Goal: Task Accomplishment & Management: Use online tool/utility

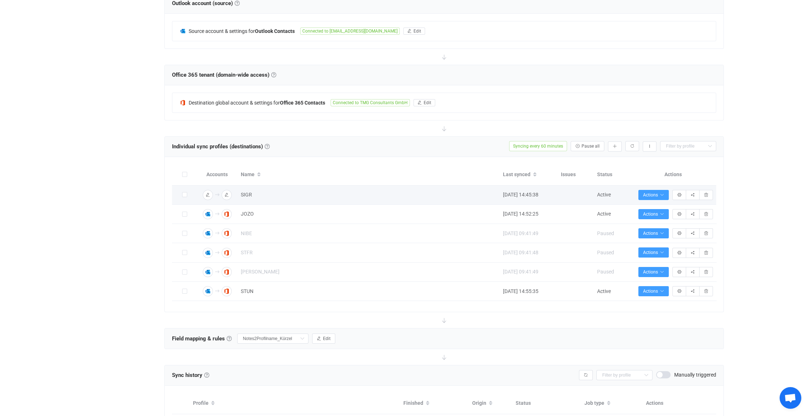
scroll to position [181, 0]
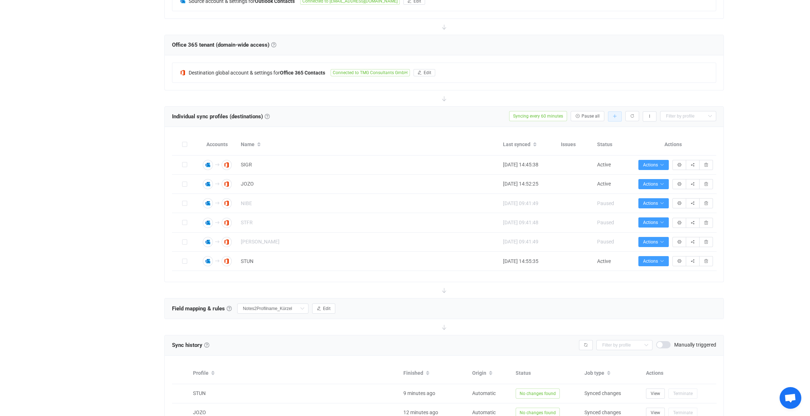
click at [617, 114] on icon "button" at bounding box center [614, 116] width 4 height 4
click at [597, 131] on li "Add manually…" at bounding box center [589, 135] width 62 height 13
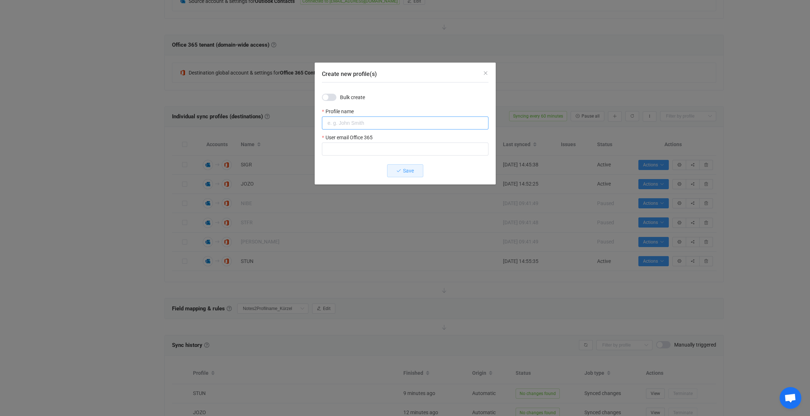
click at [355, 120] on input "Create new profile(s)" at bounding box center [405, 123] width 167 height 13
type input "ANSE"
click at [345, 148] on input "Create new profile(s)" at bounding box center [405, 149] width 167 height 13
type input "[PERSON_NAME][EMAIL_ADDRESS][DOMAIN_NAME]"
click at [407, 172] on span "Save" at bounding box center [408, 171] width 11 height 6
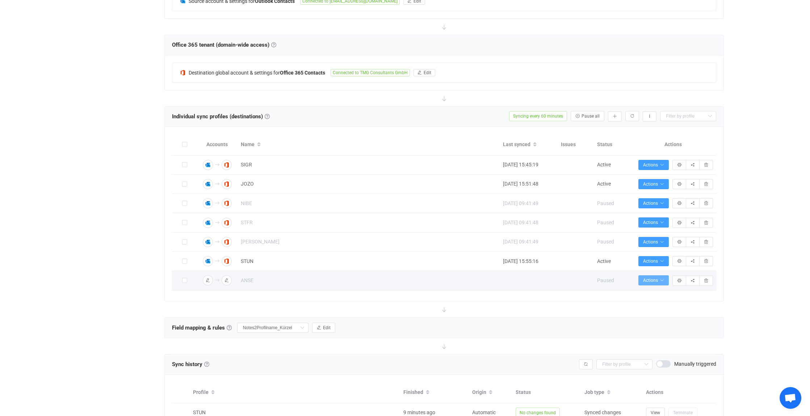
click at [656, 279] on span "Actions" at bounding box center [653, 280] width 21 height 5
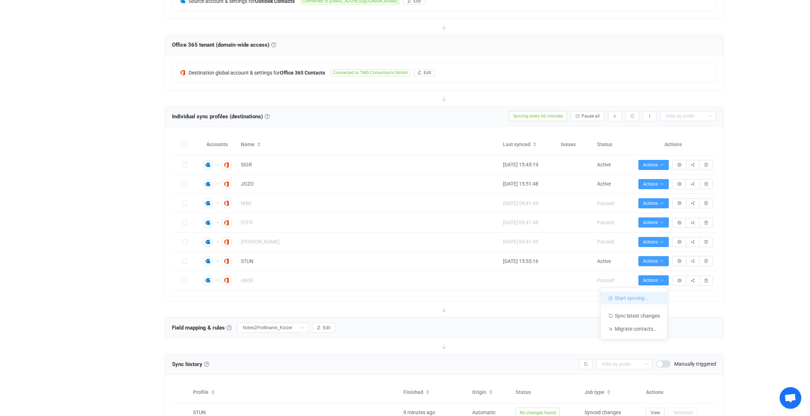
click at [623, 299] on li "Start syncing…" at bounding box center [634, 298] width 66 height 13
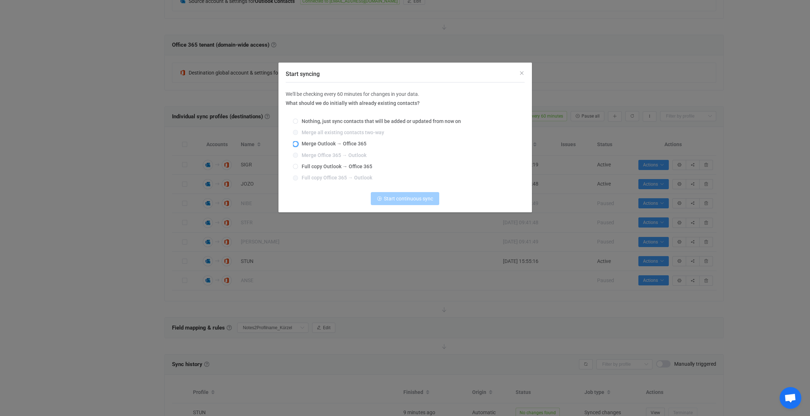
click at [297, 144] on span "Start syncing" at bounding box center [295, 144] width 5 height 5
click at [297, 144] on input "Merge Outlook → Office 365" at bounding box center [295, 145] width 5 height 6
radio input "true"
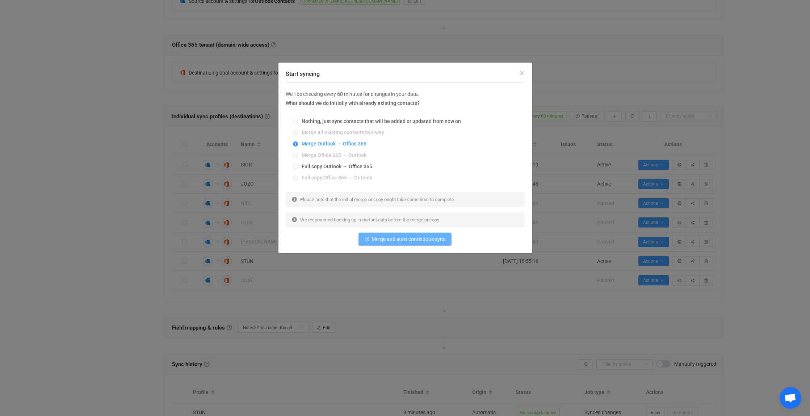
click at [403, 237] on span "Merge and start continuous sync" at bounding box center [408, 239] width 74 height 6
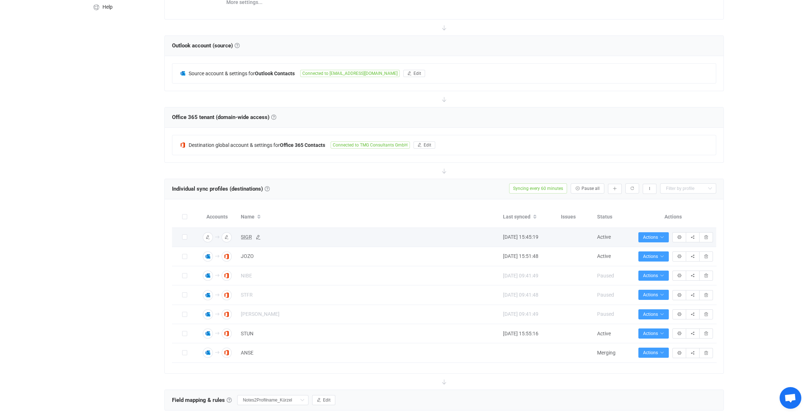
scroll to position [0, 0]
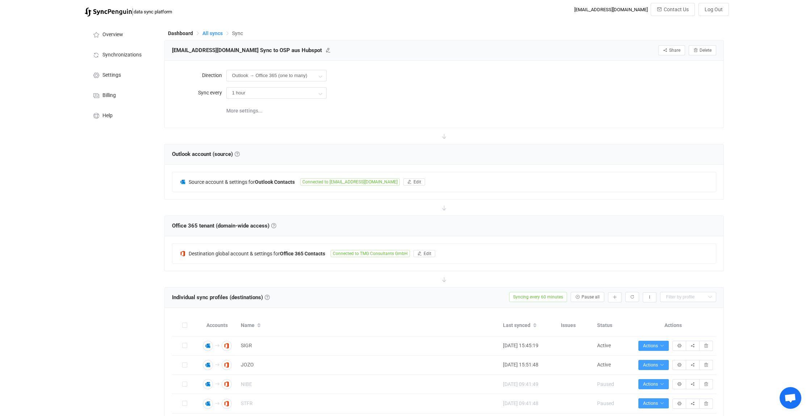
click at [214, 33] on span "All syncs" at bounding box center [212, 33] width 20 height 6
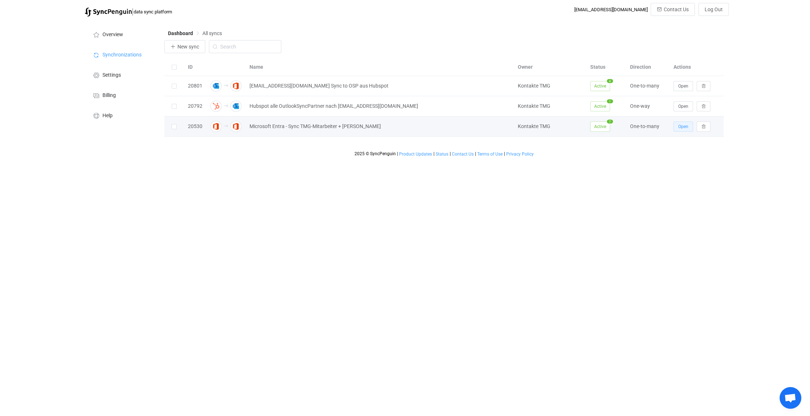
click at [681, 125] on span "Open" at bounding box center [683, 126] width 10 height 5
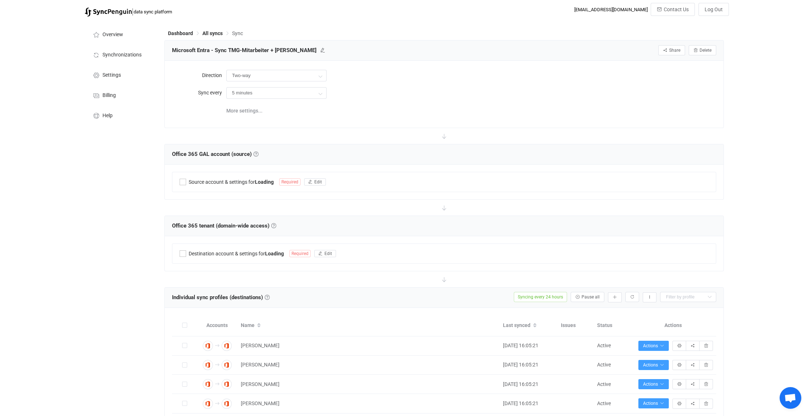
type input "Office 365 GAL → Office 365 (one to many)"
type input "24 hours"
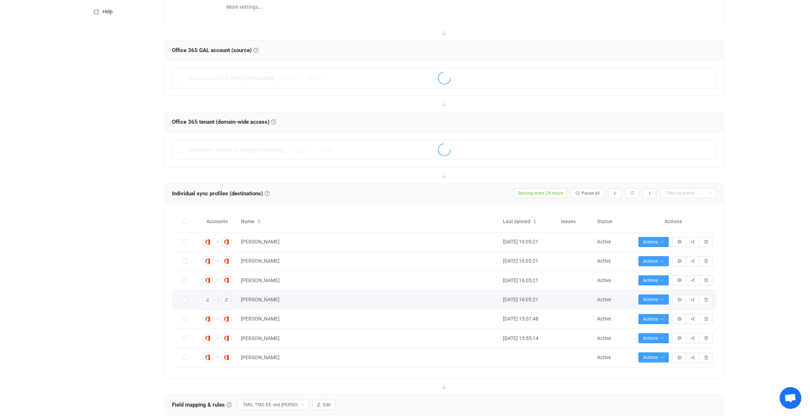
scroll to position [109, 0]
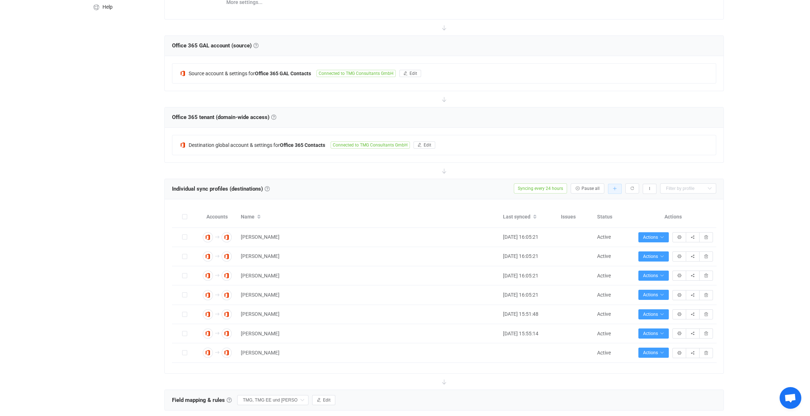
click at [616, 187] on icon "button" at bounding box center [614, 189] width 4 height 4
click at [583, 207] on li "Add manually…" at bounding box center [589, 207] width 62 height 13
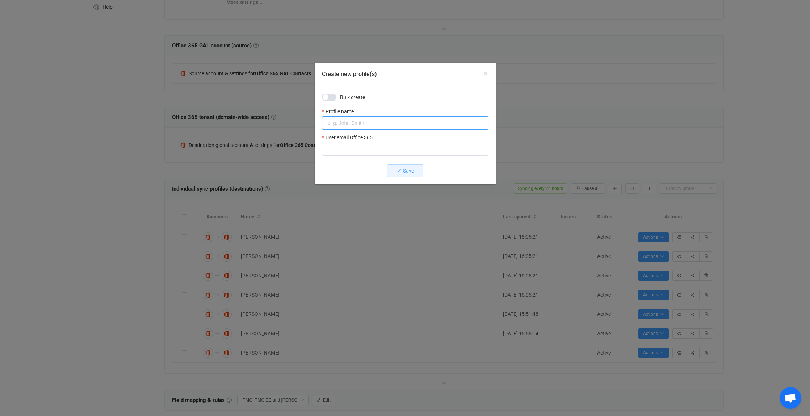
click at [338, 120] on input "Create new profile(s)" at bounding box center [405, 123] width 167 height 13
type input "[PERSON_NAME]"
type input "[PERSON_NAME][EMAIL_ADDRESS][DOMAIN_NAME]"
click at [409, 169] on span "Save" at bounding box center [408, 171] width 11 height 6
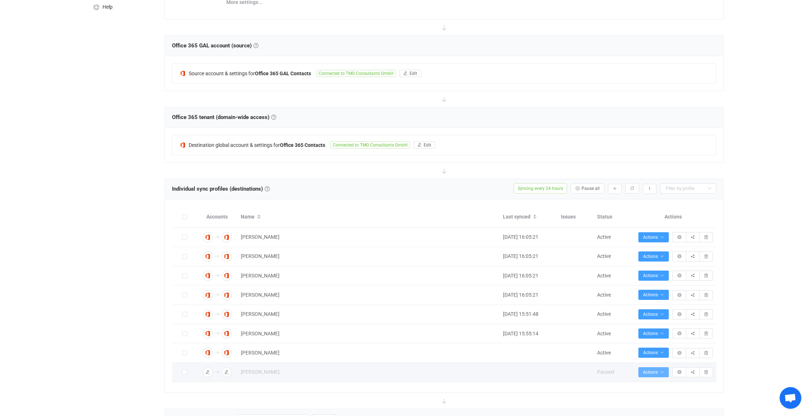
click at [658, 370] on span "Actions" at bounding box center [653, 372] width 21 height 5
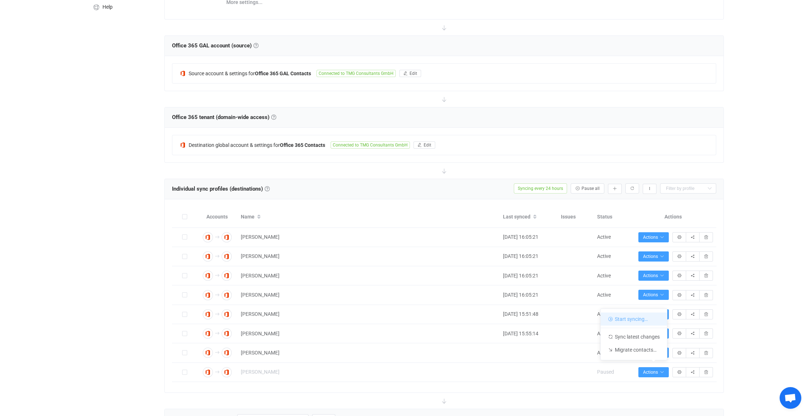
click at [624, 316] on li "Start syncing…" at bounding box center [634, 319] width 66 height 13
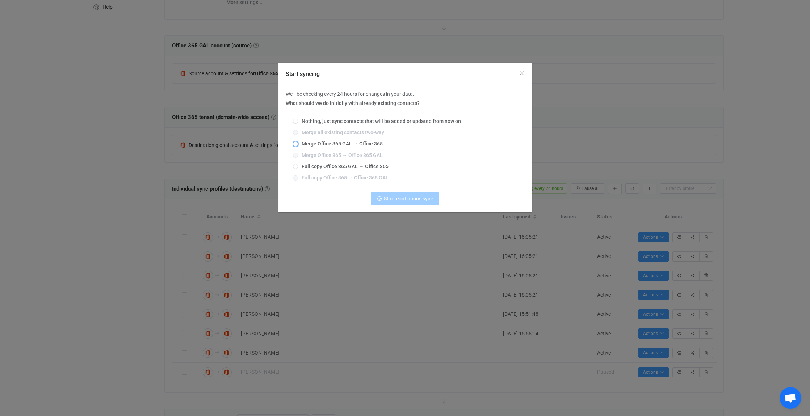
click at [304, 144] on span "Merge Office 365 GAL → Office 365" at bounding box center [340, 144] width 85 height 6
click at [298, 144] on input "Merge Office 365 GAL → Office 365" at bounding box center [295, 145] width 5 height 6
radio input "true"
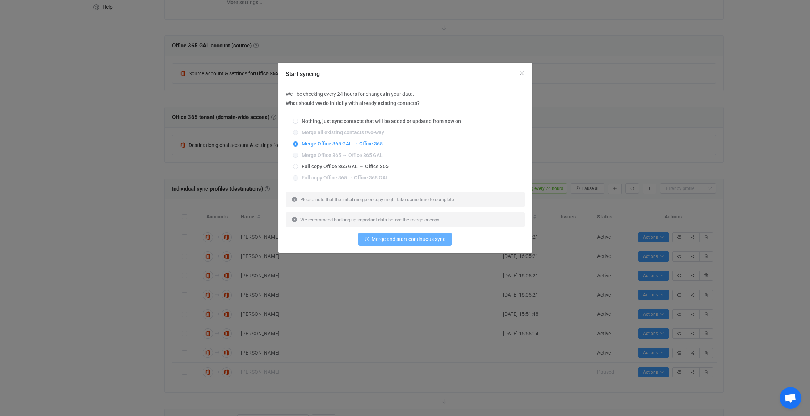
click at [417, 239] on span "Merge and start continuous sync" at bounding box center [408, 239] width 74 height 6
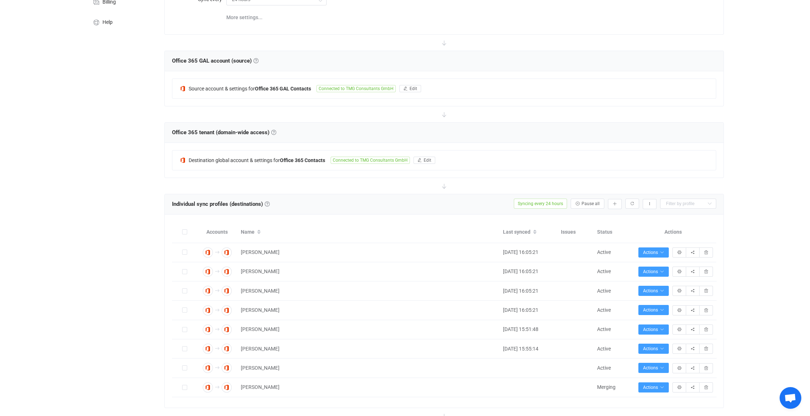
scroll to position [25, 0]
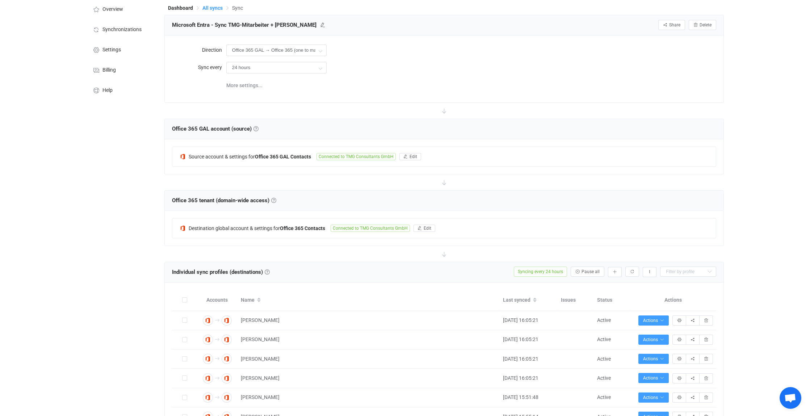
click at [212, 8] on span "All syncs" at bounding box center [212, 8] width 20 height 6
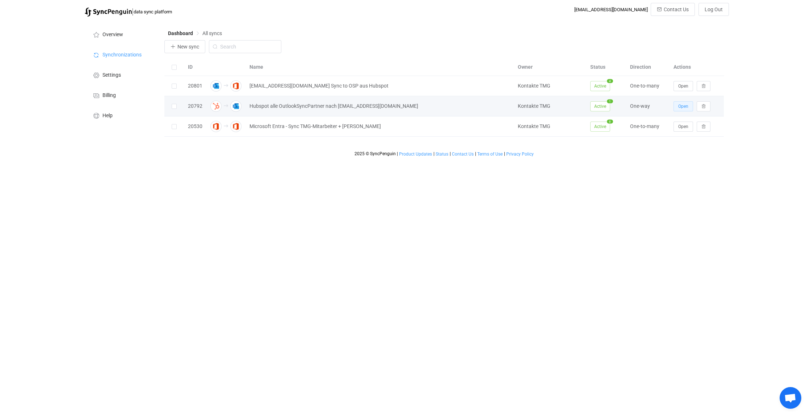
click at [685, 104] on span "Open" at bounding box center [683, 106] width 10 height 5
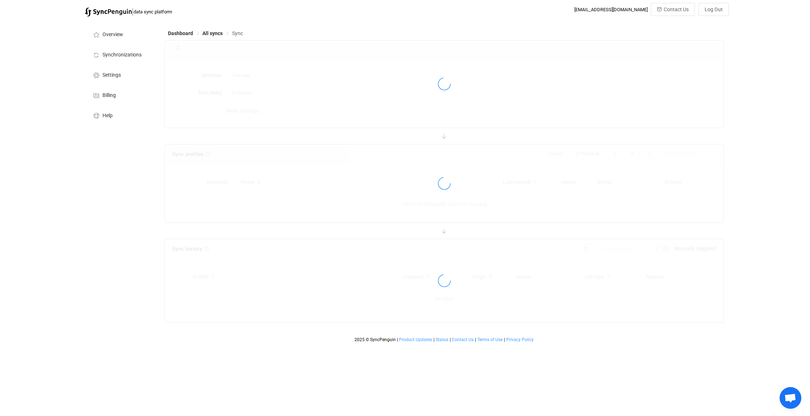
type input "HubSpot → Outlook"
type input "30 minutes"
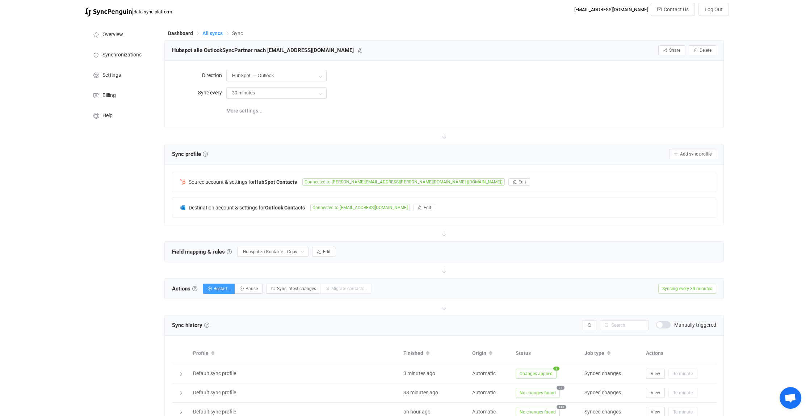
click at [212, 31] on span "All syncs" at bounding box center [212, 33] width 20 height 6
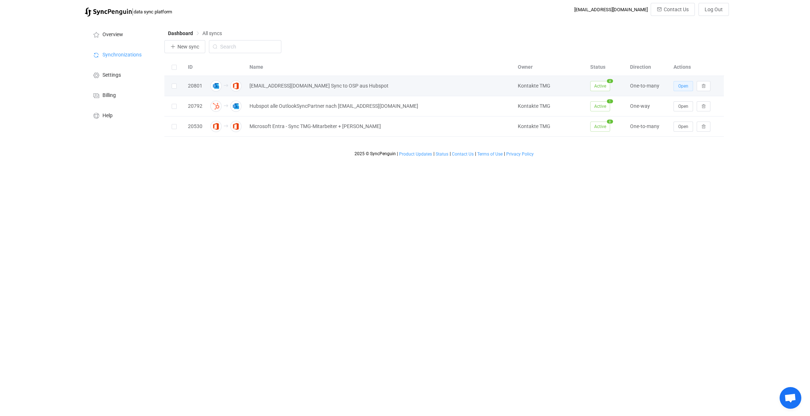
click at [682, 84] on span "Open" at bounding box center [683, 86] width 10 height 5
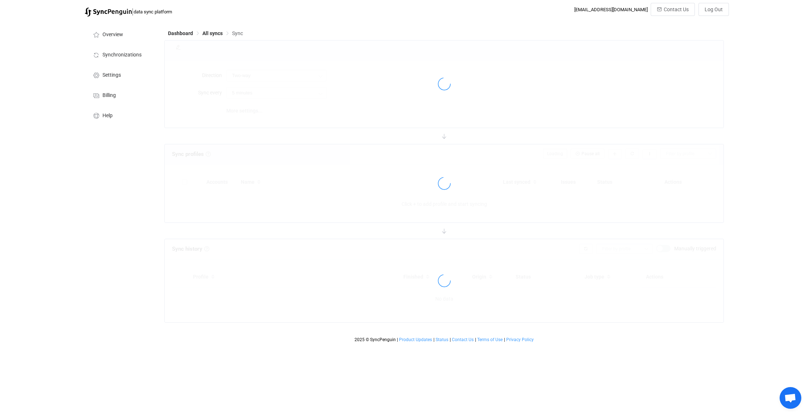
type input "Outlook → Office 365 (one to many)"
type input "1 hour"
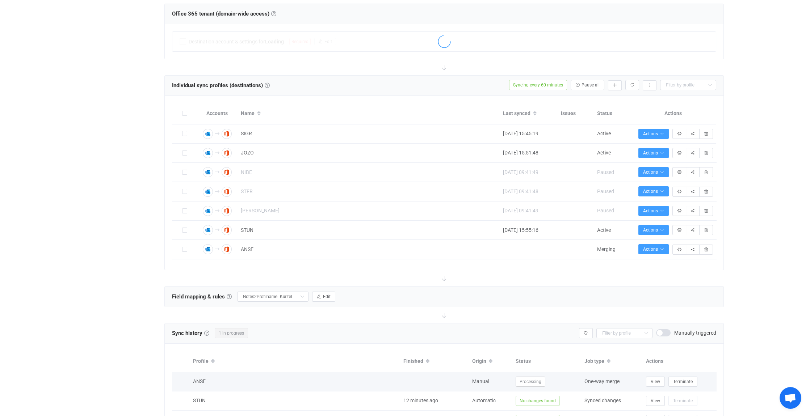
scroll to position [326, 0]
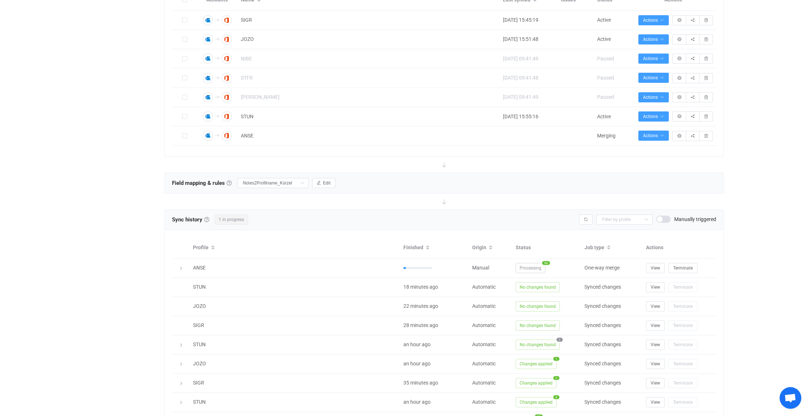
click at [778, 307] on div "| data sync platform [EMAIL_ADDRESS][DOMAIN_NAME] Contact Us Log Out Overview S…" at bounding box center [405, 86] width 810 height 819
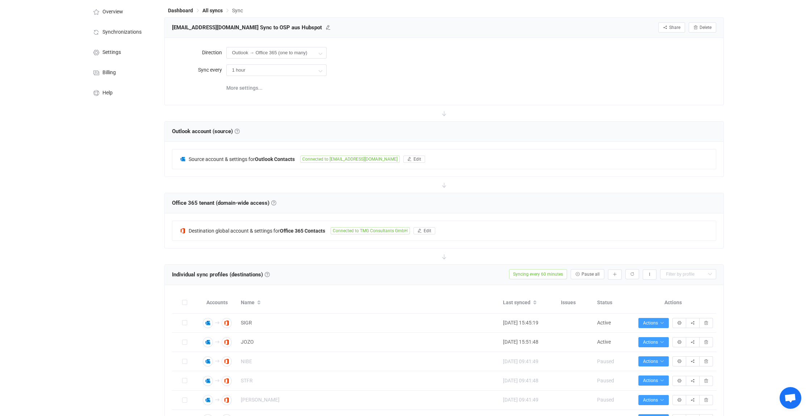
scroll to position [0, 0]
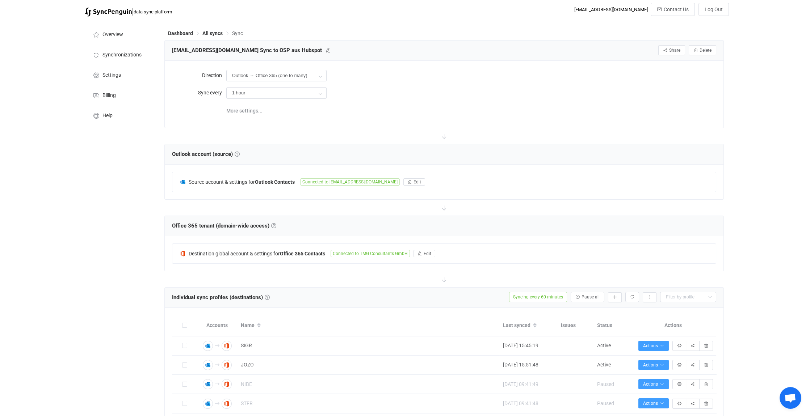
click at [211, 29] on div "Dashboard All syncs Sync [EMAIL_ADDRESS][DOMAIN_NAME] Sync to OSP aus Hubspot S…" at bounding box center [445, 421] width 568 height 802
click at [211, 32] on span "All syncs" at bounding box center [212, 33] width 20 height 6
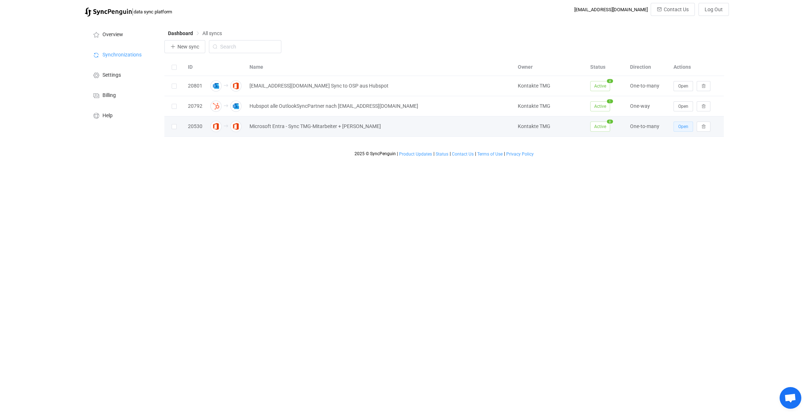
click at [688, 125] on button "Open" at bounding box center [683, 127] width 20 height 10
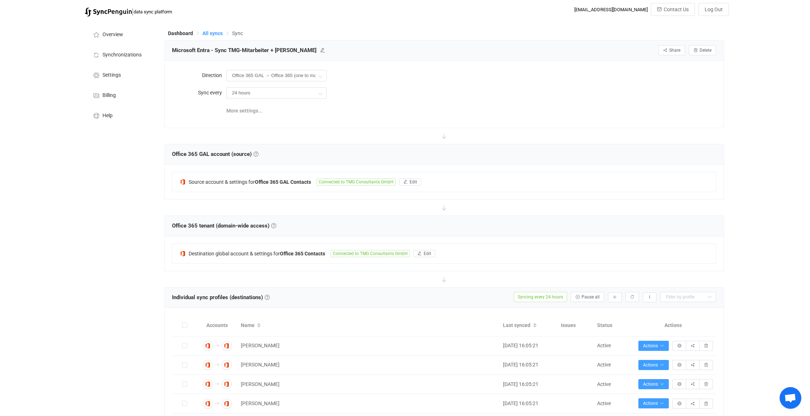
drag, startPoint x: 212, startPoint y: 32, endPoint x: 215, endPoint y: 35, distance: 4.1
click at [212, 32] on span "All syncs" at bounding box center [212, 33] width 20 height 6
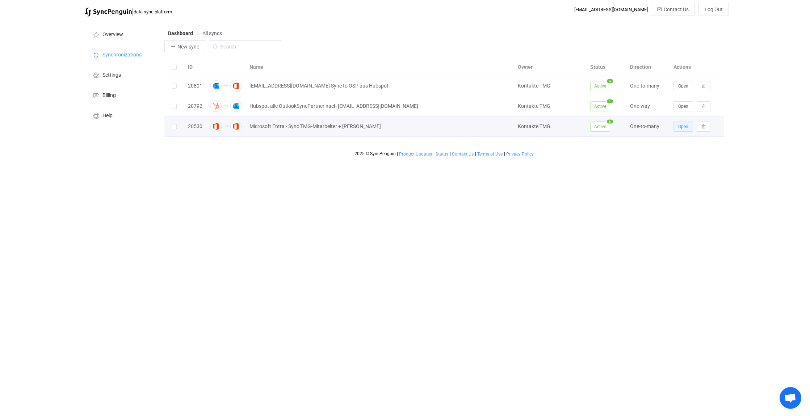
click at [686, 125] on span "Open" at bounding box center [683, 126] width 10 height 5
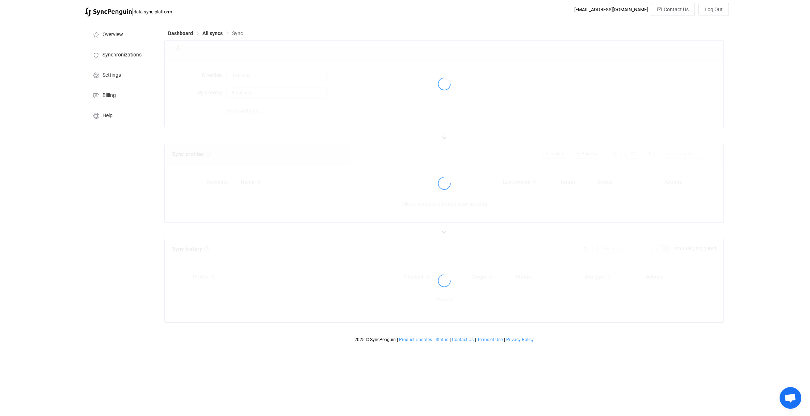
type input "Office 365 GAL → Office 365 (one to many)"
type input "24 hours"
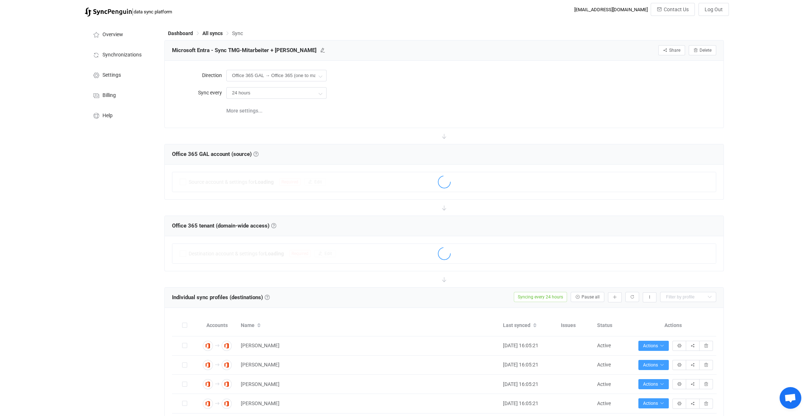
click at [215, 32] on span "All syncs" at bounding box center [212, 33] width 20 height 6
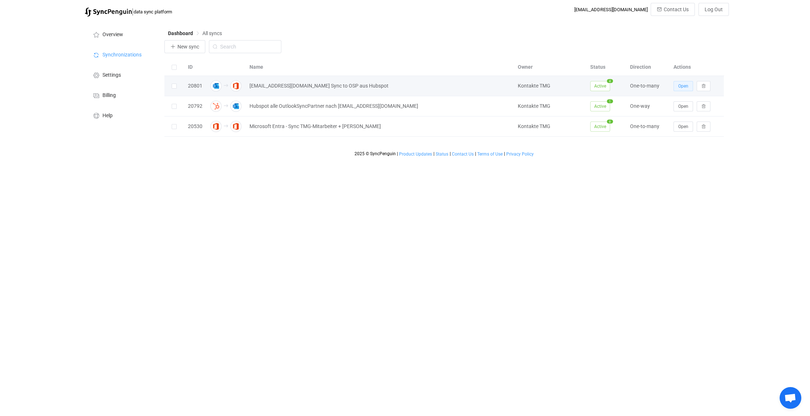
click at [683, 84] on span "Open" at bounding box center [683, 86] width 10 height 5
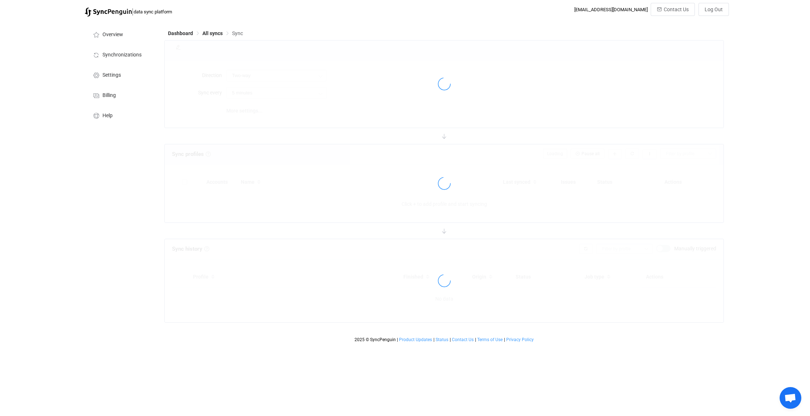
type input "Outlook → Office 365 (one to many)"
type input "1 hour"
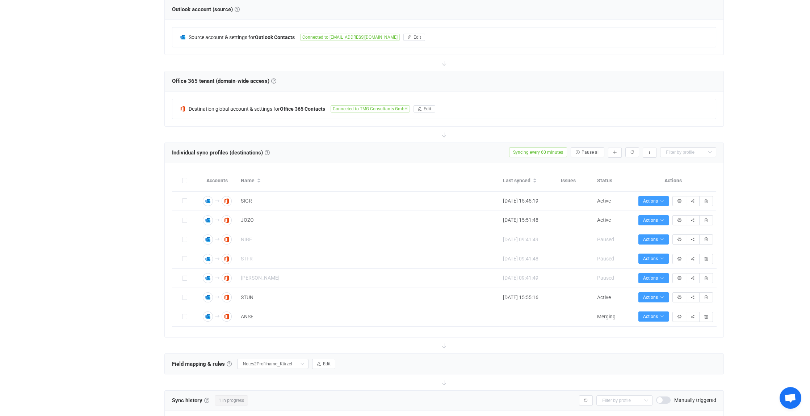
scroll to position [253, 0]
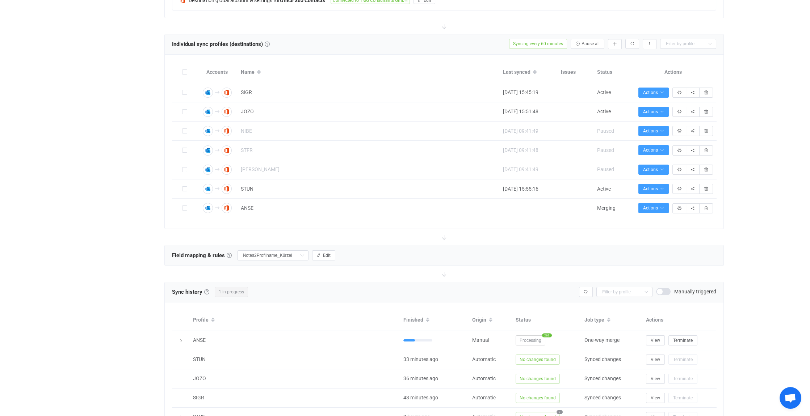
click at [793, 397] on span "Open chat" at bounding box center [790, 399] width 12 height 10
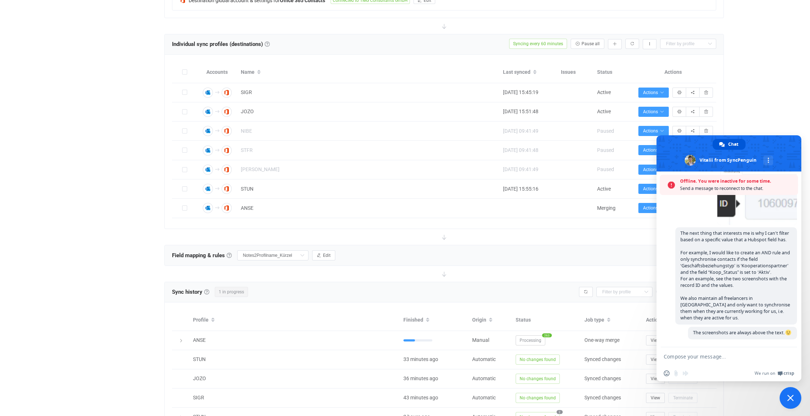
click at [802, 134] on div "| data sync platform [EMAIL_ADDRESS][DOMAIN_NAME] Contact Us Log Out Overview S…" at bounding box center [405, 158] width 810 height 819
click at [97, 254] on div "Overview Synchronizations Settings Billing Help" at bounding box center [121, 168] width 80 height 802
click at [805, 165] on div "| data sync platform [EMAIL_ADDRESS][DOMAIN_NAME] Contact Us Log Out Overview S…" at bounding box center [405, 158] width 810 height 819
click at [788, 121] on div "| data sync platform [EMAIL_ADDRESS][DOMAIN_NAME] Contact Us Log Out Overview S…" at bounding box center [405, 158] width 810 height 819
click at [788, 398] on span "Close chat" at bounding box center [790, 398] width 7 height 7
